Goal: Check status: Check status

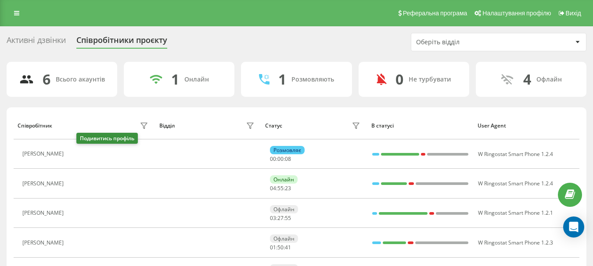
click at [77, 155] on icon at bounding box center [73, 154] width 7 height 7
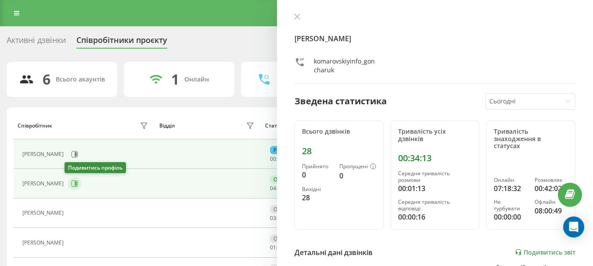
click at [71, 184] on icon at bounding box center [74, 183] width 7 height 7
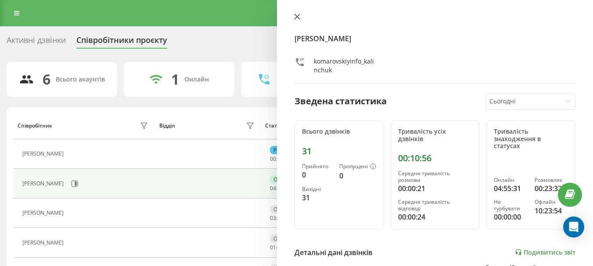
click at [295, 17] on icon at bounding box center [297, 17] width 6 height 6
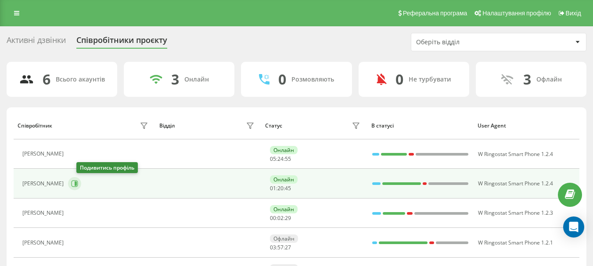
click at [77, 183] on icon at bounding box center [76, 184] width 2 height 4
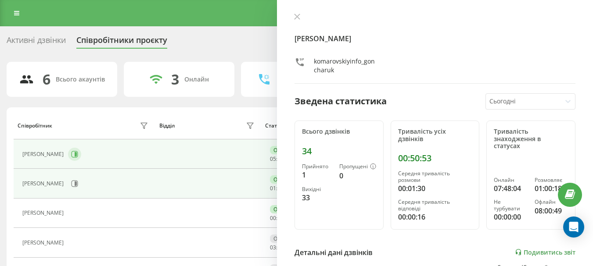
click at [71, 154] on icon at bounding box center [74, 154] width 7 height 7
